Goal: Transaction & Acquisition: Obtain resource

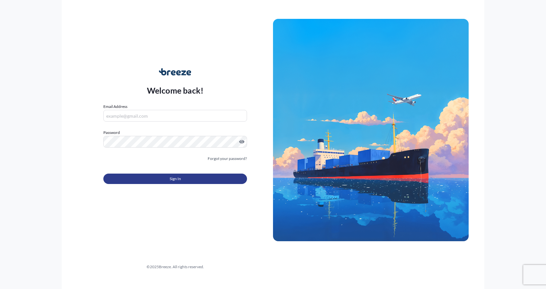
type input "[EMAIL_ADDRESS][DOMAIN_NAME]"
click at [134, 177] on button "Sign In" at bounding box center [175, 178] width 144 height 10
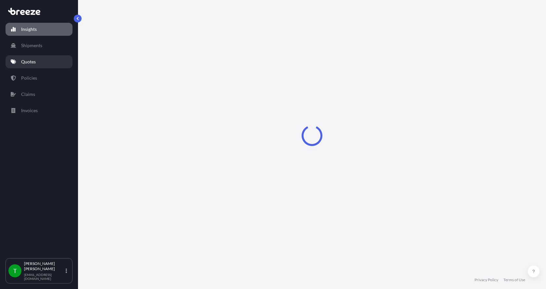
select select "2025"
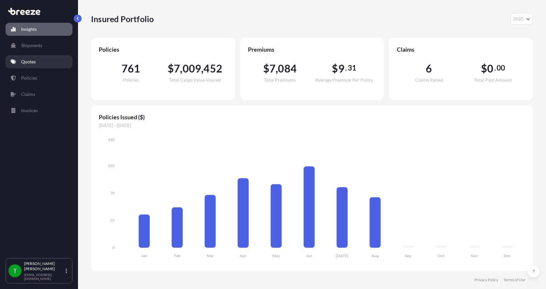
click at [31, 61] on p "Quotes" at bounding box center [28, 61] width 15 height 6
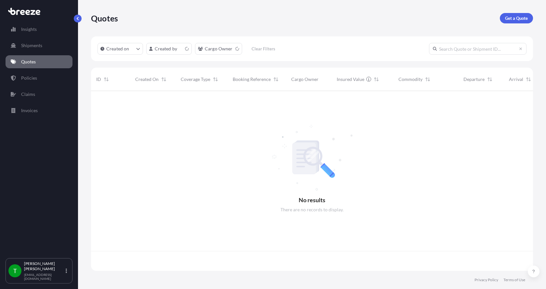
scroll to position [178, 437]
click at [519, 16] on p "Get a Quote" at bounding box center [516, 18] width 23 height 6
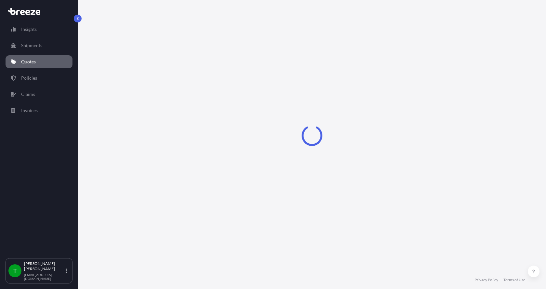
select select "Sea"
select select "1"
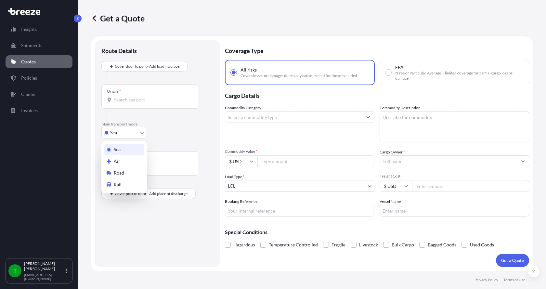
click at [122, 130] on body "Insights Shipments Quotes Policies Claims Invoices T [PERSON_NAME] [EMAIL_ADDRE…" at bounding box center [273, 144] width 546 height 289
click at [115, 171] on span "Road" at bounding box center [119, 173] width 10 height 6
select select "Road"
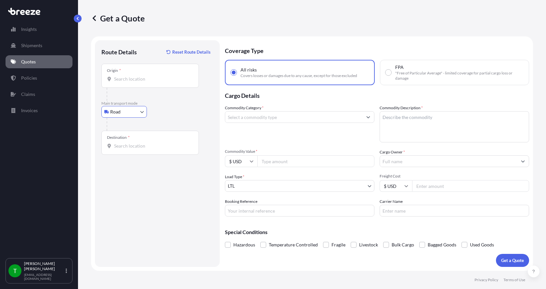
click at [124, 80] on input "Origin *" at bounding box center [152, 79] width 77 height 6
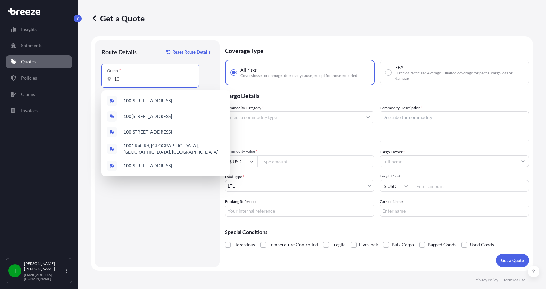
type input "1"
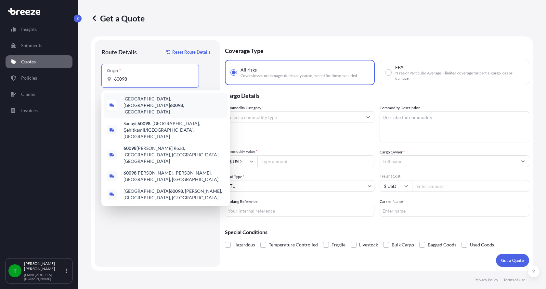
click at [132, 96] on div "[GEOGRAPHIC_DATA], [GEOGRAPHIC_DATA] 60098 , [GEOGRAPHIC_DATA]" at bounding box center [165, 105] width 123 height 25
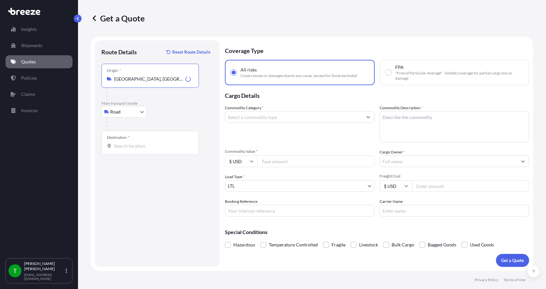
type input "[GEOGRAPHIC_DATA], [GEOGRAPHIC_DATA] 60098, [GEOGRAPHIC_DATA]"
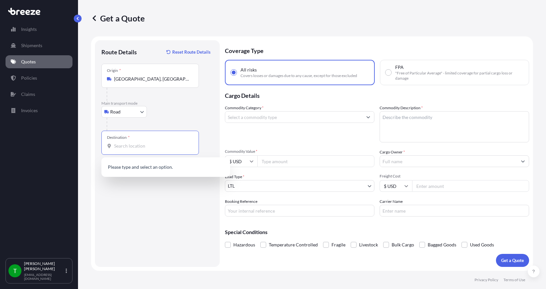
click at [122, 145] on input "Destination *" at bounding box center [152, 146] width 77 height 6
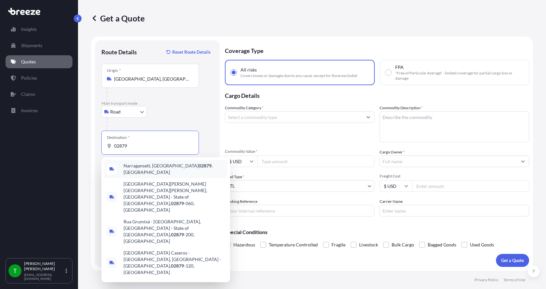
drag, startPoint x: 130, startPoint y: 145, endPoint x: 93, endPoint y: 146, distance: 37.4
click at [93, 146] on form "Route Details Reset Route Details Place of loading Road Road Rail Origin * [GEO…" at bounding box center [312, 153] width 442 height 234
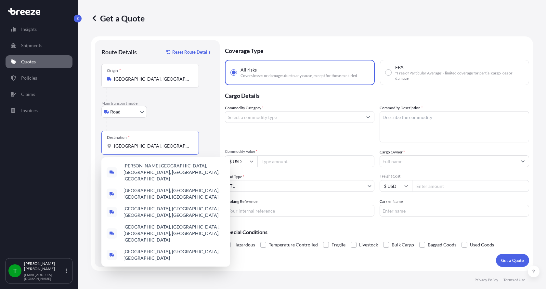
click at [146, 146] on input "[GEOGRAPHIC_DATA], [GEOGRAPHIC_DATA]" at bounding box center [152, 146] width 77 height 6
drag, startPoint x: 146, startPoint y: 147, endPoint x: 100, endPoint y: 143, distance: 45.9
click at [100, 143] on div "Route Details Reset Route Details Place of loading Road Road Rail Origin * [GEO…" at bounding box center [157, 153] width 125 height 226
click at [162, 145] on input "[GEOGRAPHIC_DATA], [GEOGRAPHIC_DATA]" at bounding box center [152, 146] width 77 height 6
click at [157, 148] on input "[GEOGRAPHIC_DATA], [GEOGRAPHIC_DATA]" at bounding box center [152, 146] width 77 height 6
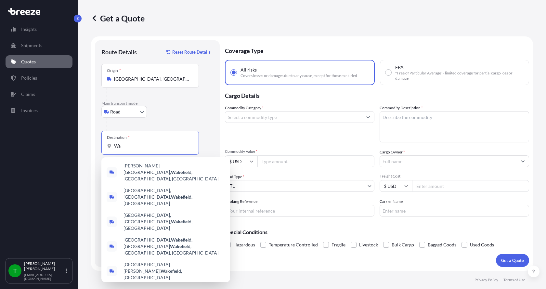
type input "W"
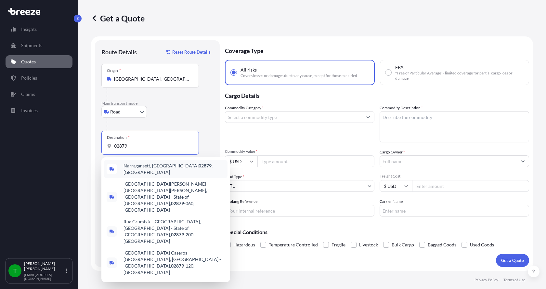
drag, startPoint x: 106, startPoint y: 144, endPoint x: 91, endPoint y: 143, distance: 15.3
click at [91, 143] on div "Get a Quote Route Details Reset Route Details Place of loading Road Road Rail O…" at bounding box center [312, 135] width 468 height 271
type input "a"
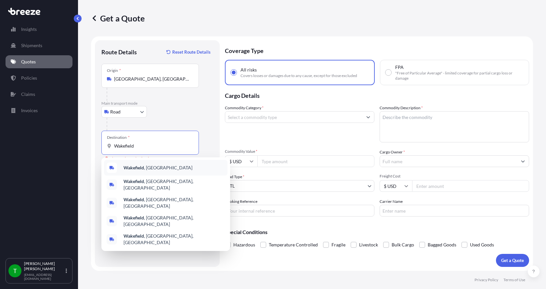
drag, startPoint x: 122, startPoint y: 147, endPoint x: 94, endPoint y: 148, distance: 28.6
click at [94, 148] on form "Route Details Reset Route Details Place of loading Road Road Rail Origin * [GEO…" at bounding box center [312, 153] width 442 height 234
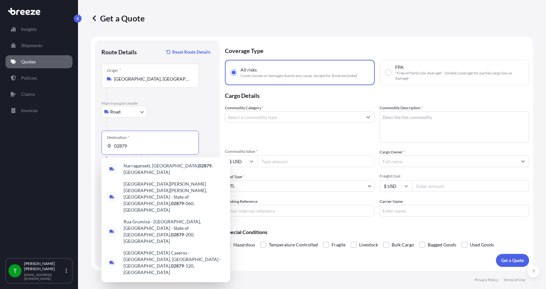
drag, startPoint x: 118, startPoint y: 148, endPoint x: 93, endPoint y: 149, distance: 25.0
click at [94, 149] on form "Route Details Reset Route Details Place of loading Road Road Rail Origin * [GEO…" at bounding box center [312, 153] width 442 height 234
click at [136, 166] on span "Narragansett, RI 02879 , [GEOGRAPHIC_DATA]" at bounding box center [173, 168] width 101 height 13
type input "Narragansett, RI 02879, [GEOGRAPHIC_DATA]"
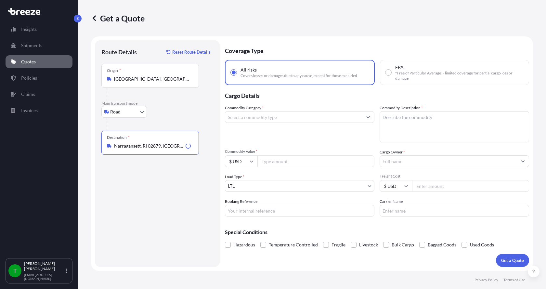
click at [267, 116] on input "Commodity Category *" at bounding box center [293, 117] width 137 height 12
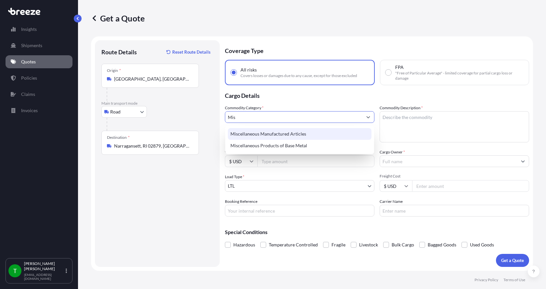
click at [268, 131] on div "Miscellaneous Manufactured Articles" at bounding box center [300, 134] width 144 height 12
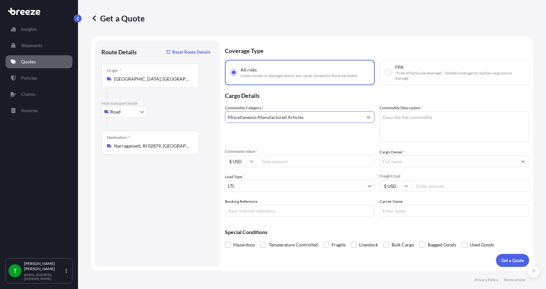
type input "Miscellaneous Manufactured Articles"
click at [404, 118] on textarea "Commodity Description *" at bounding box center [453, 126] width 149 height 31
type textarea "Car parts, body panel"
type input "1300.00"
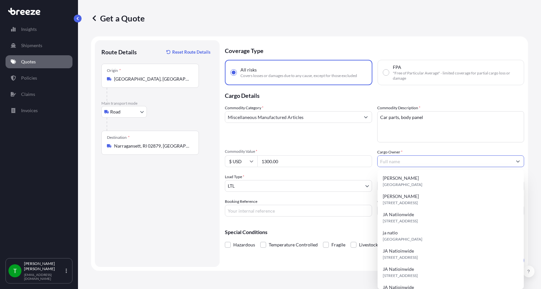
click at [396, 163] on input "Cargo Owner *" at bounding box center [444, 161] width 135 height 12
type input "JA Nationwide"
click at [245, 211] on input "Booking Reference" at bounding box center [298, 211] width 147 height 12
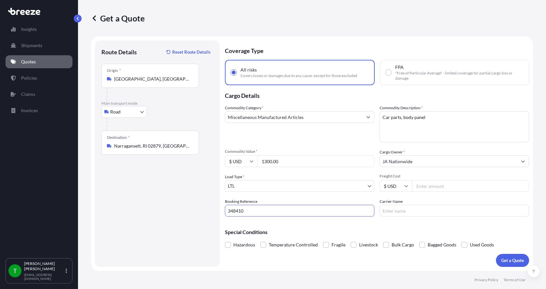
type input "348410"
click at [429, 187] on input "Freight Cost" at bounding box center [470, 186] width 117 height 12
click at [418, 183] on input "Freight Cost" at bounding box center [470, 186] width 117 height 12
type input "390.00"
click at [402, 211] on input "Carrier Name" at bounding box center [453, 211] width 149 height 12
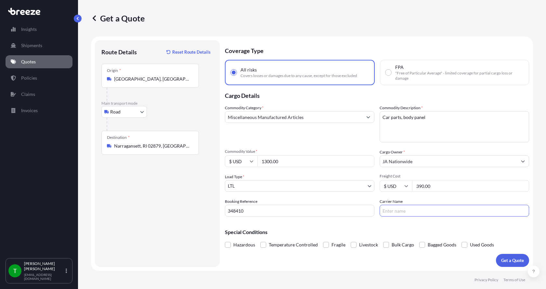
type input "[PERSON_NAME] XPO"
click at [508, 260] on p "Get a Quote" at bounding box center [512, 260] width 23 height 6
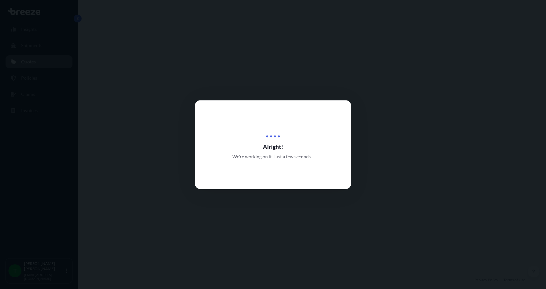
select select "Road"
select select "1"
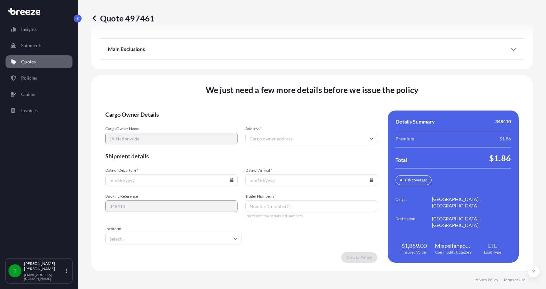
scroll to position [854, 0]
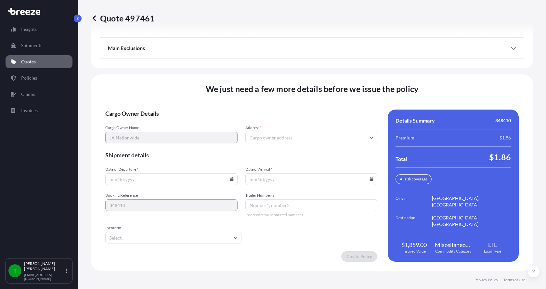
click at [269, 135] on input "Address *" at bounding box center [311, 138] width 132 height 12
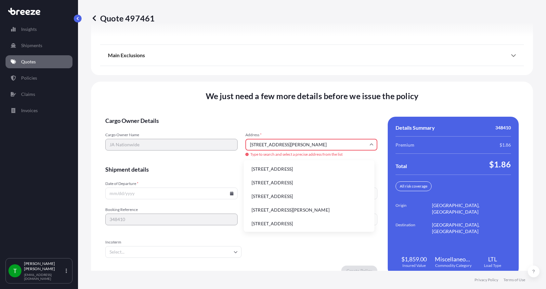
click at [268, 170] on li "[STREET_ADDRESS]" at bounding box center [308, 169] width 125 height 12
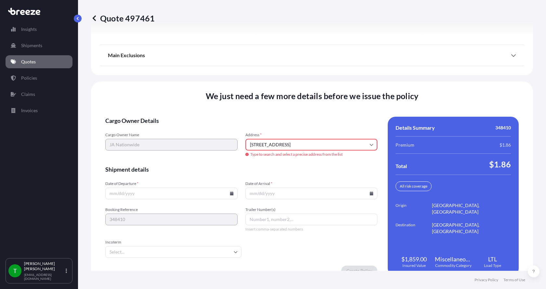
type input "[STREET_ADDRESS]"
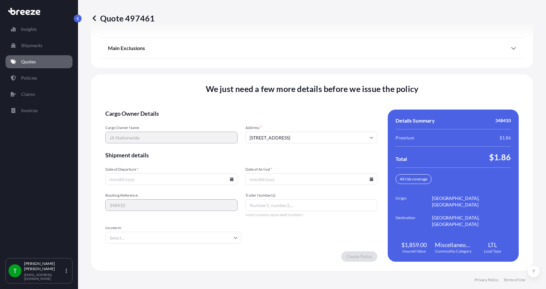
click at [125, 178] on input "Date of Departure *" at bounding box center [171, 179] width 132 height 12
click at [230, 180] on icon at bounding box center [232, 179] width 4 height 4
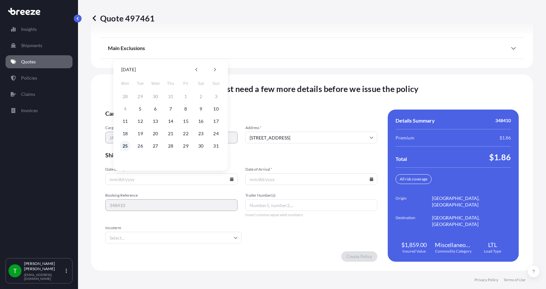
click at [127, 145] on button "25" at bounding box center [125, 146] width 10 height 10
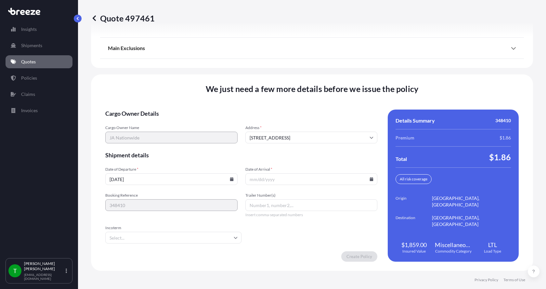
type input "[DATE]"
click at [369, 178] on icon at bounding box center [371, 179] width 4 height 4
click at [309, 146] on button "28" at bounding box center [309, 146] width 10 height 10
type input "[DATE]"
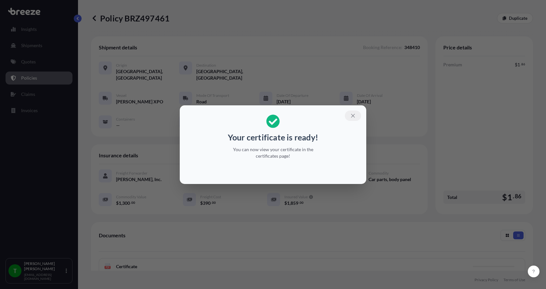
click at [352, 116] on icon "button" at bounding box center [353, 116] width 4 height 4
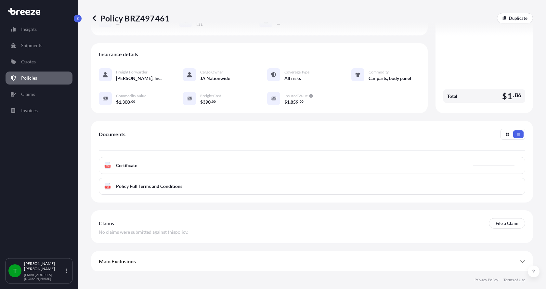
scroll to position [102, 0]
click at [110, 165] on rect at bounding box center [108, 165] width 6 height 3
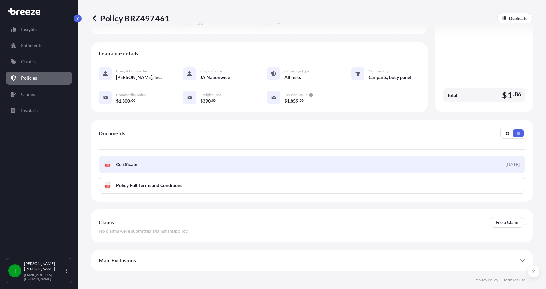
click at [132, 162] on span "Certificate" at bounding box center [126, 164] width 21 height 6
